Goal: Navigation & Orientation: Find specific page/section

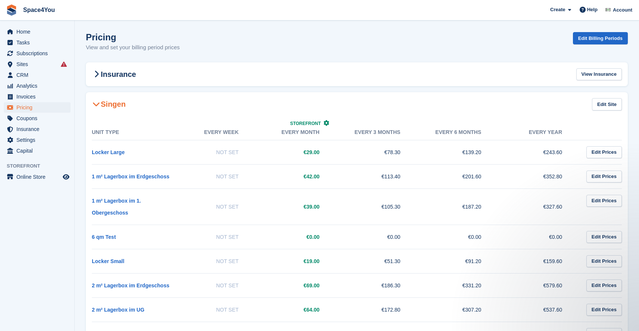
scroll to position [244, 0]
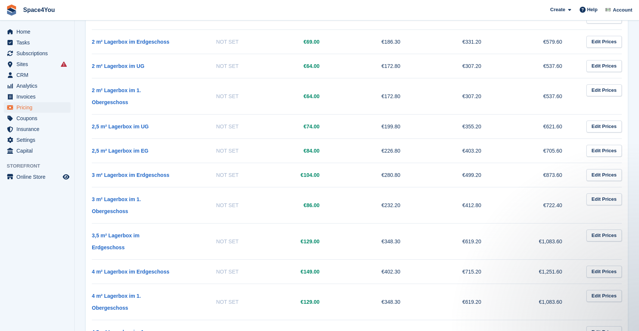
click at [31, 32] on span "Home" at bounding box center [38, 31] width 45 height 10
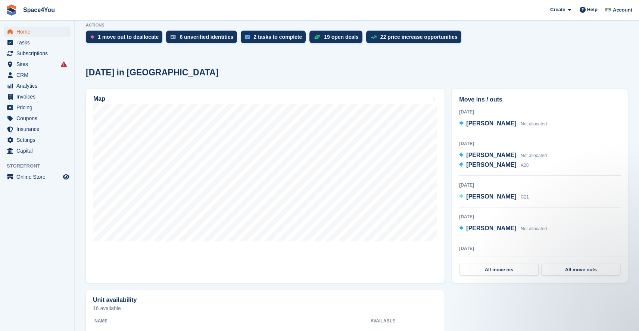
scroll to position [156, 0]
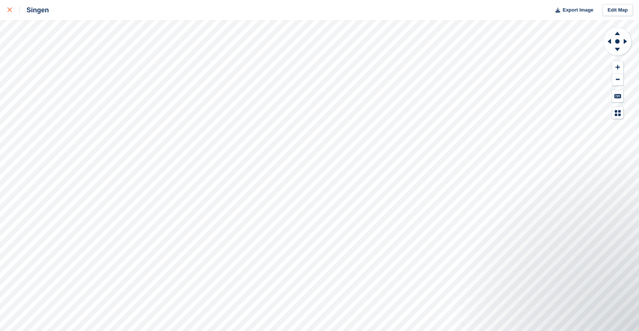
click at [11, 9] on icon at bounding box center [9, 9] width 4 height 4
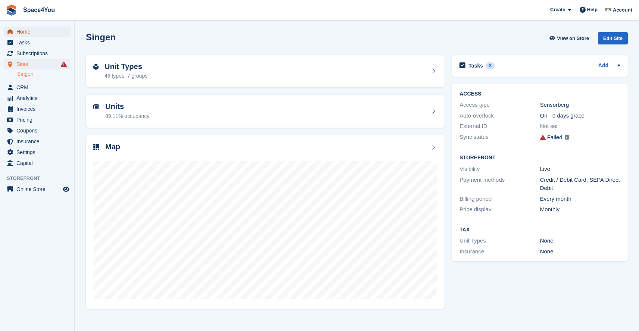
click at [28, 29] on span "Home" at bounding box center [38, 31] width 45 height 10
